Goal: Task Accomplishment & Management: Use online tool/utility

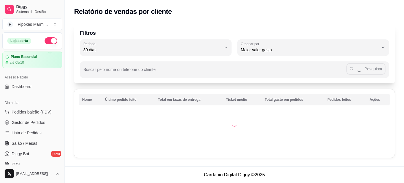
select select "30"
select select "HIGHEST_TOTAL_SPENT_WITH_ORDERS"
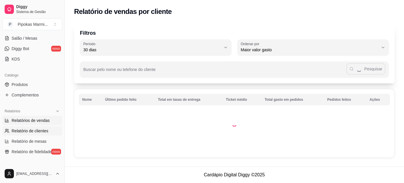
click at [36, 119] on span "Relatórios de vendas" at bounding box center [31, 121] width 38 height 6
select select "ALL"
select select "0"
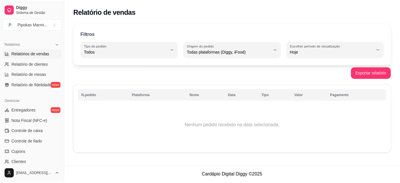
scroll to position [184, 0]
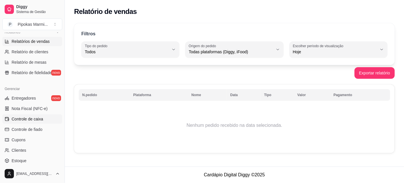
click at [35, 117] on span "Controle de caixa" at bounding box center [28, 119] width 32 height 6
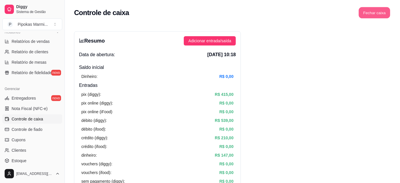
click at [373, 14] on button "Fechar caixa" at bounding box center [375, 12] width 32 height 11
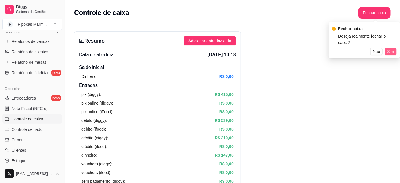
click at [390, 48] on span "Sim" at bounding box center [391, 51] width 7 height 6
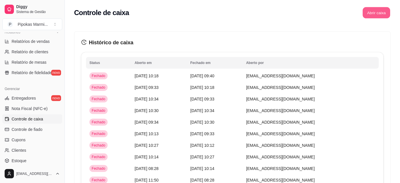
click at [384, 10] on button "Abrir caixa" at bounding box center [377, 12] width 28 height 11
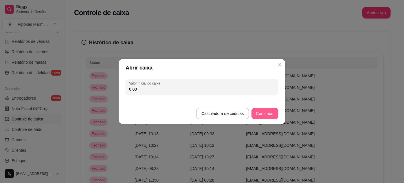
click at [261, 114] on button "Confirmar" at bounding box center [265, 114] width 27 height 12
